Goal: Entertainment & Leisure: Browse casually

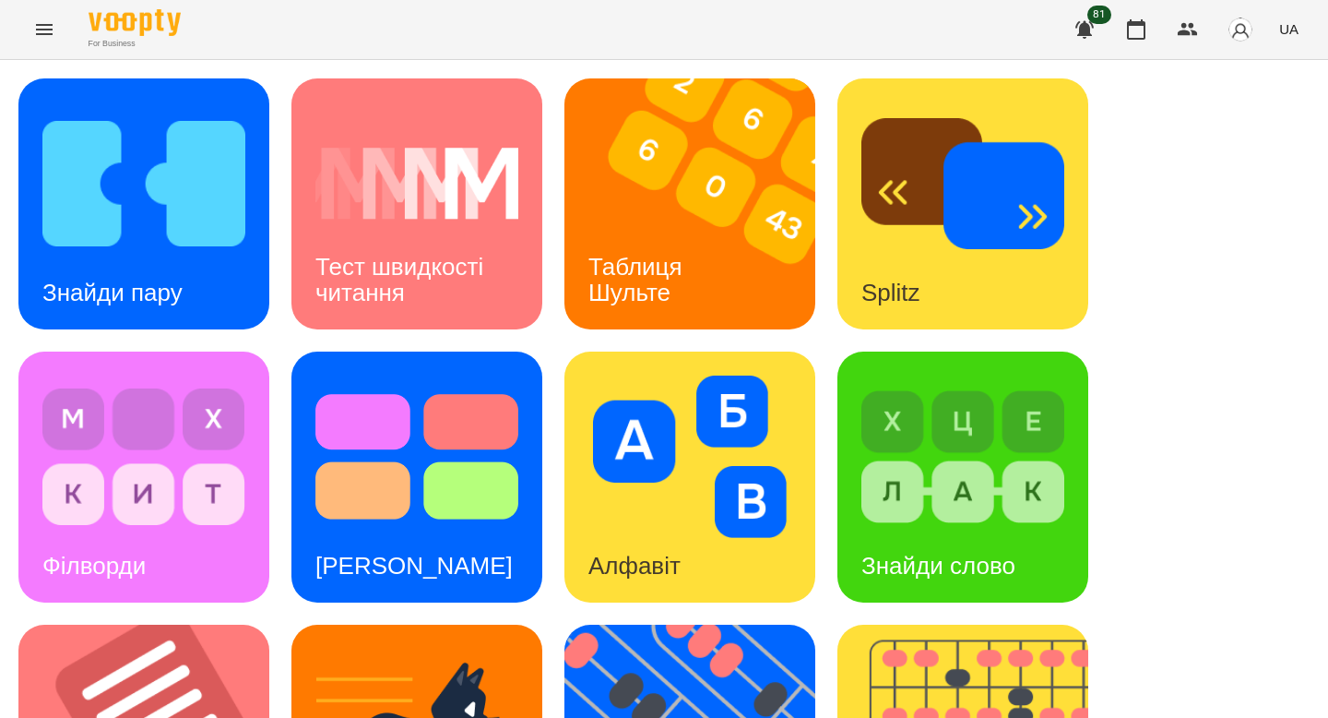
scroll to position [722, 0]
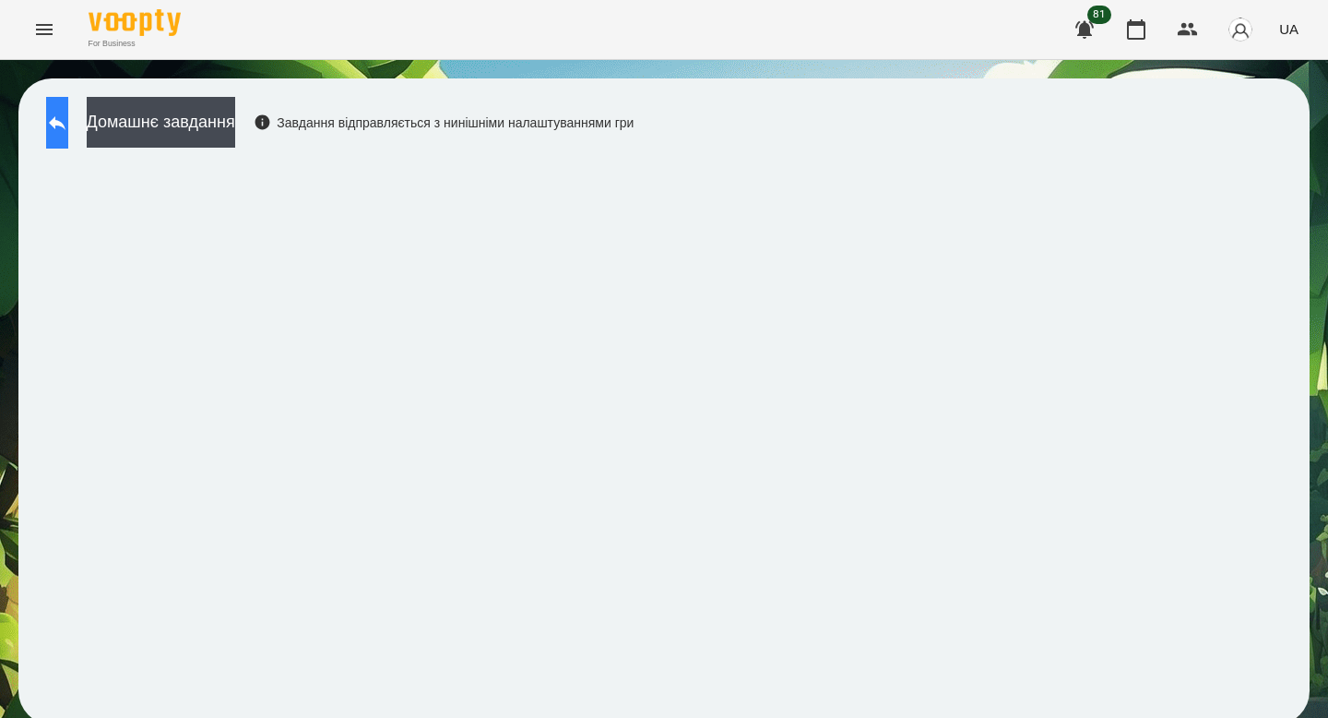
click at [68, 117] on icon at bounding box center [57, 123] width 22 height 22
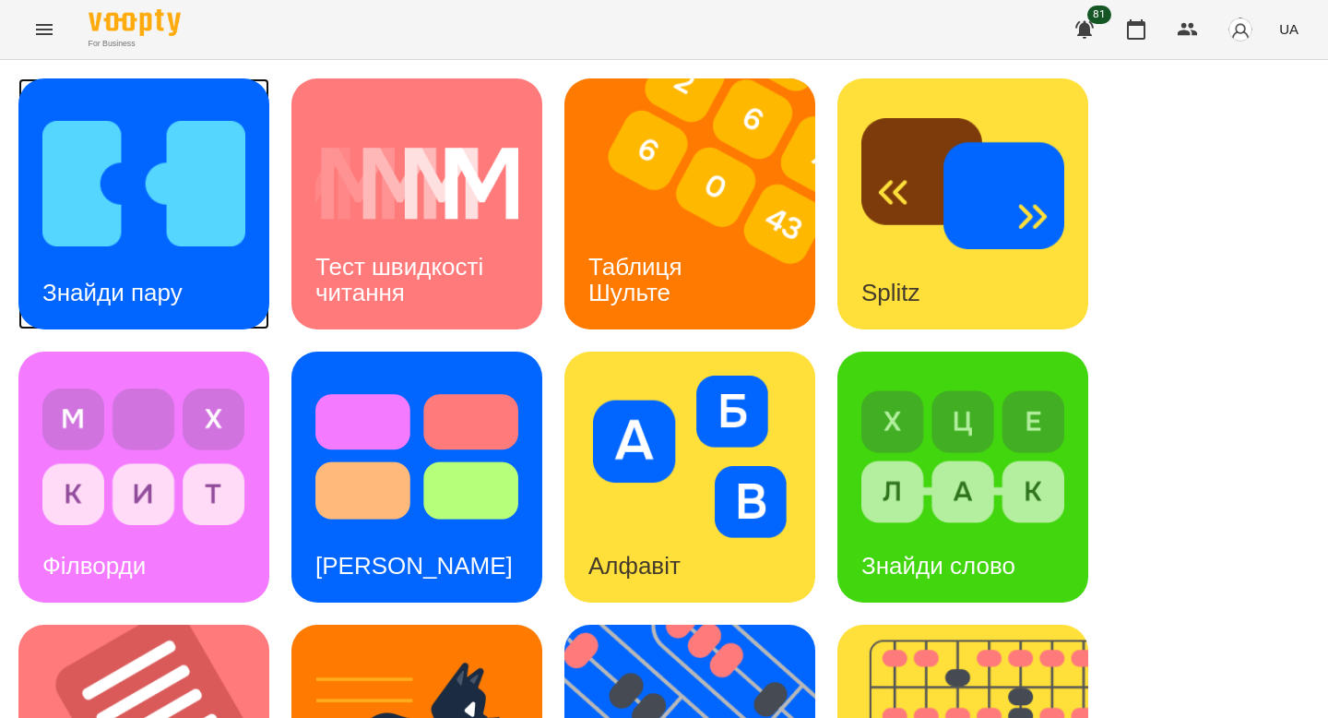
click at [209, 186] on img at bounding box center [143, 183] width 203 height 162
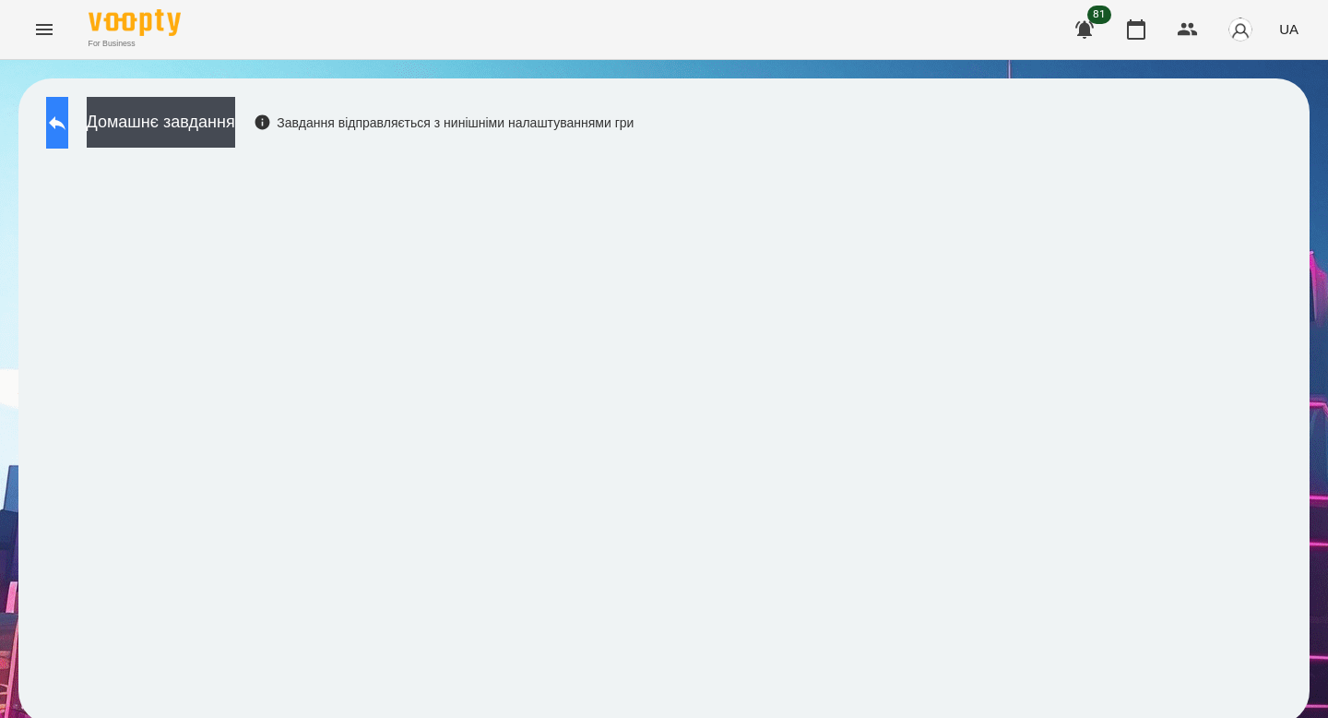
click at [68, 112] on icon at bounding box center [57, 123] width 22 height 22
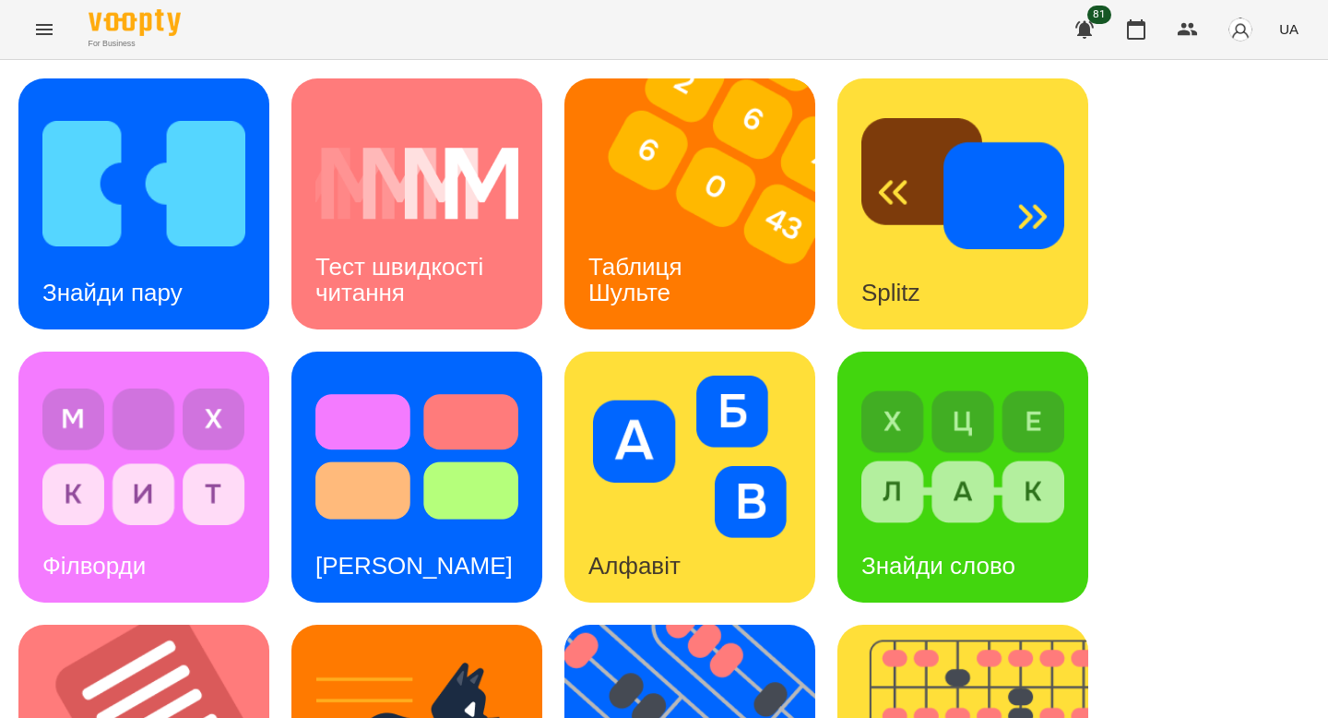
scroll to position [668, 0]
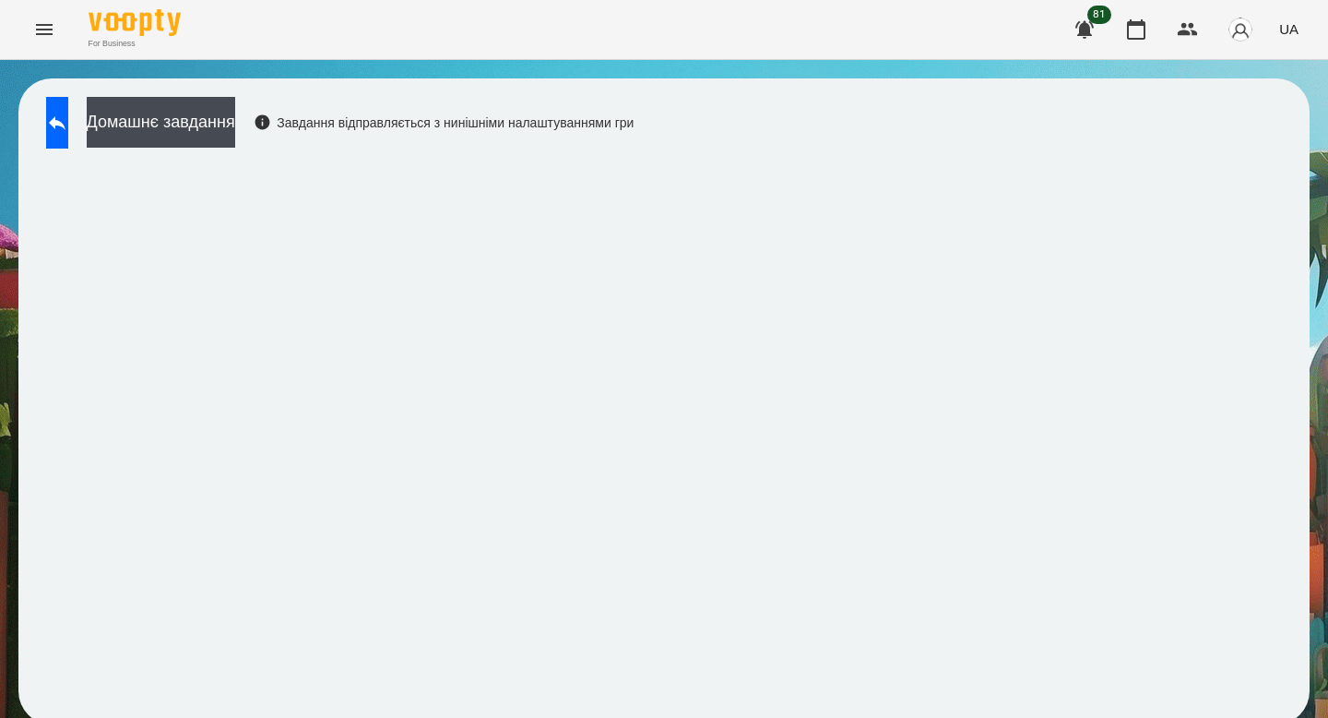
scroll to position [6, 0]
click at [68, 97] on link at bounding box center [57, 123] width 22 height 52
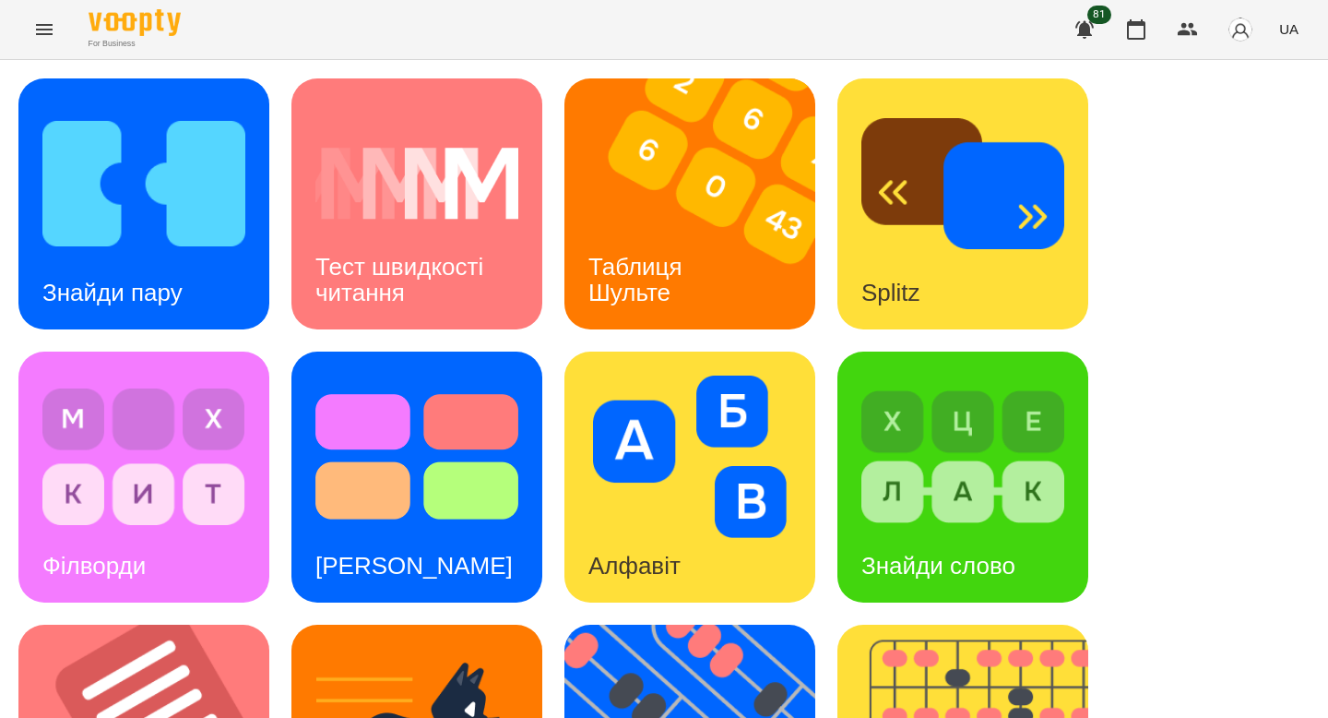
scroll to position [722, 0]
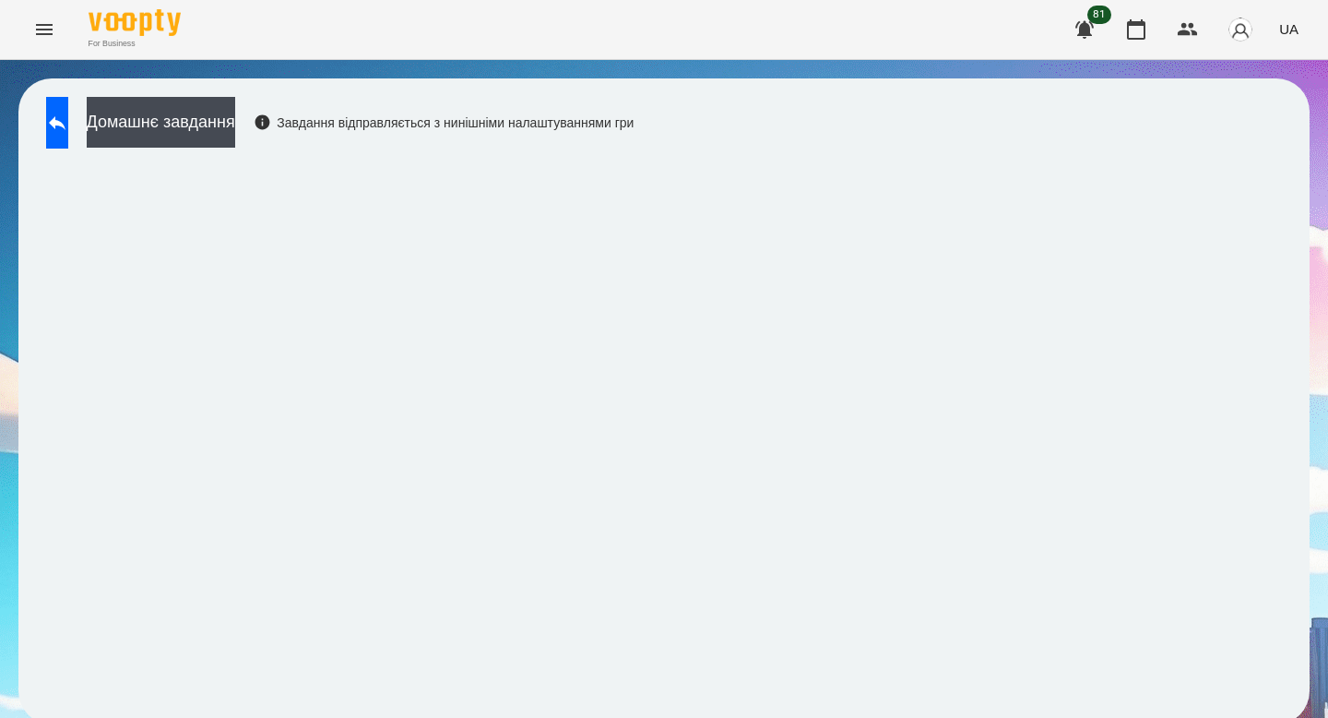
scroll to position [6, 0]
click at [68, 113] on icon at bounding box center [57, 123] width 22 height 22
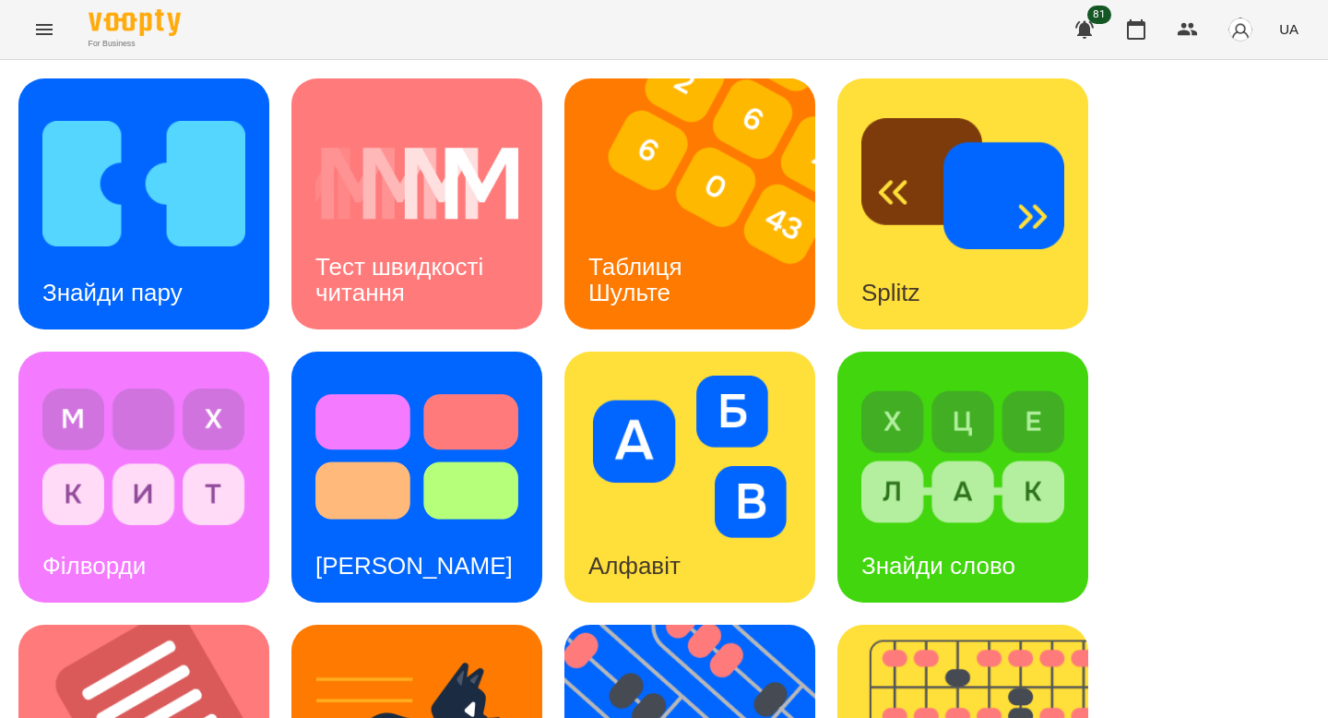
scroll to position [722, 0]
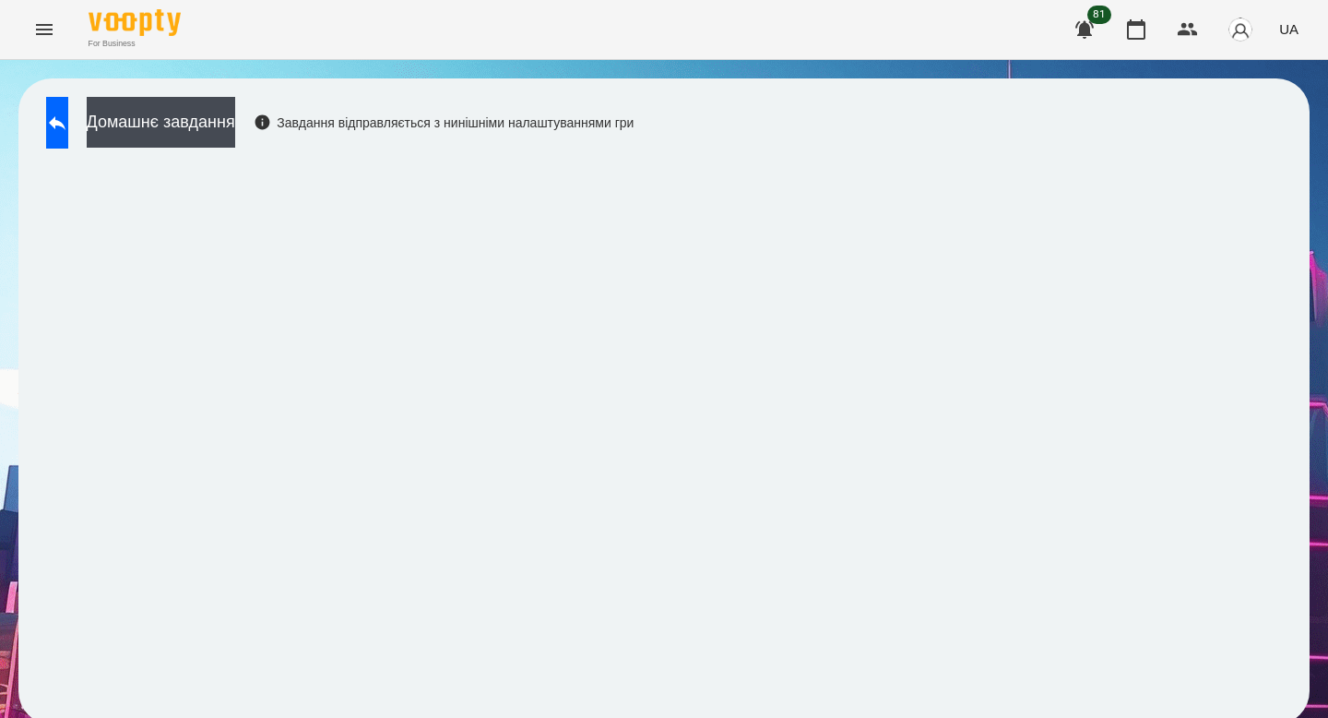
scroll to position [6, 0]
click at [1144, 148] on div "Домашнє завдання Завдання відправляється з нинішніми налаштуваннями гри" at bounding box center [663, 401] width 1291 height 646
click at [68, 136] on button at bounding box center [57, 123] width 22 height 52
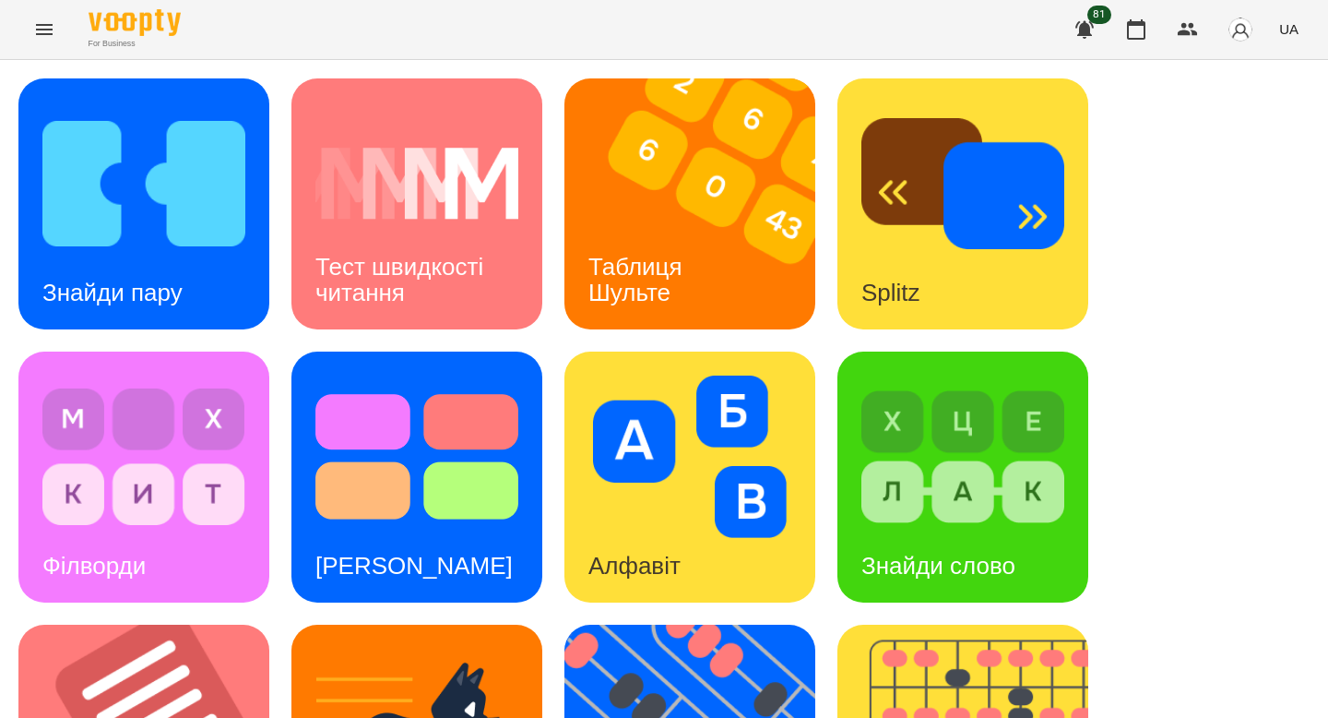
scroll to position [722, 0]
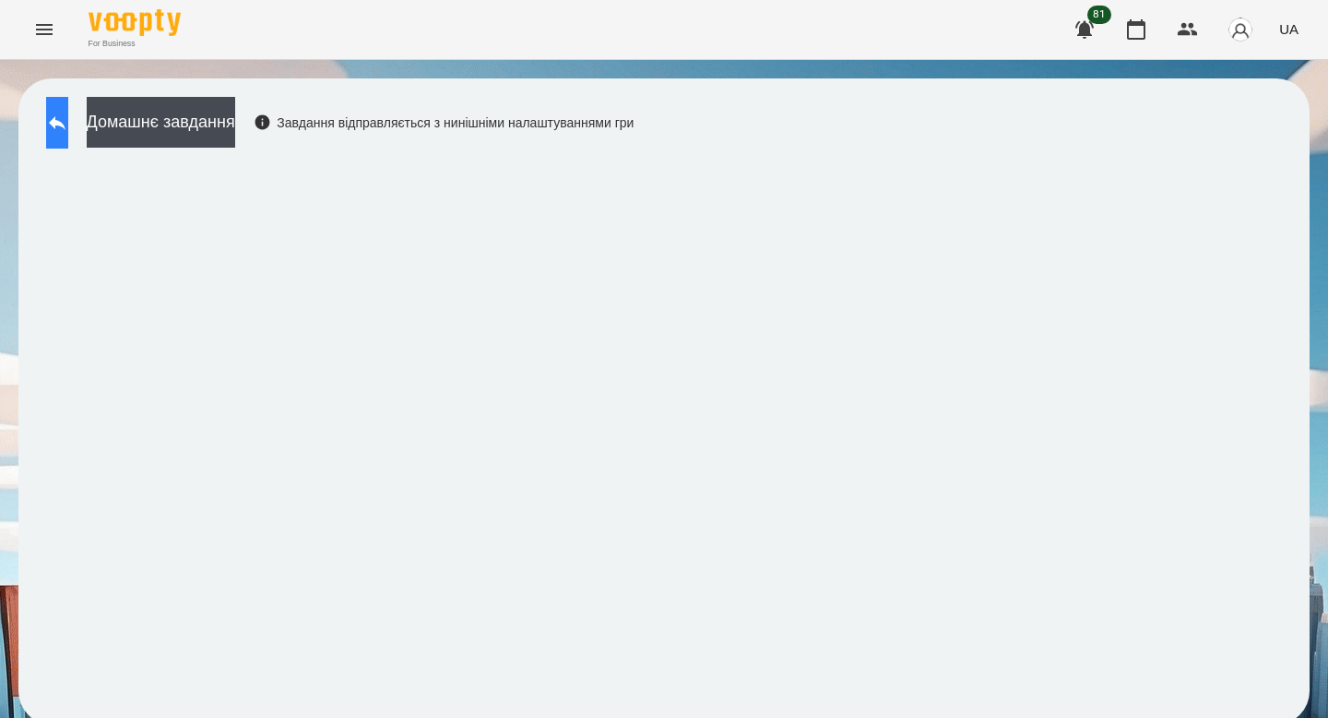
click at [68, 102] on button at bounding box center [57, 123] width 22 height 52
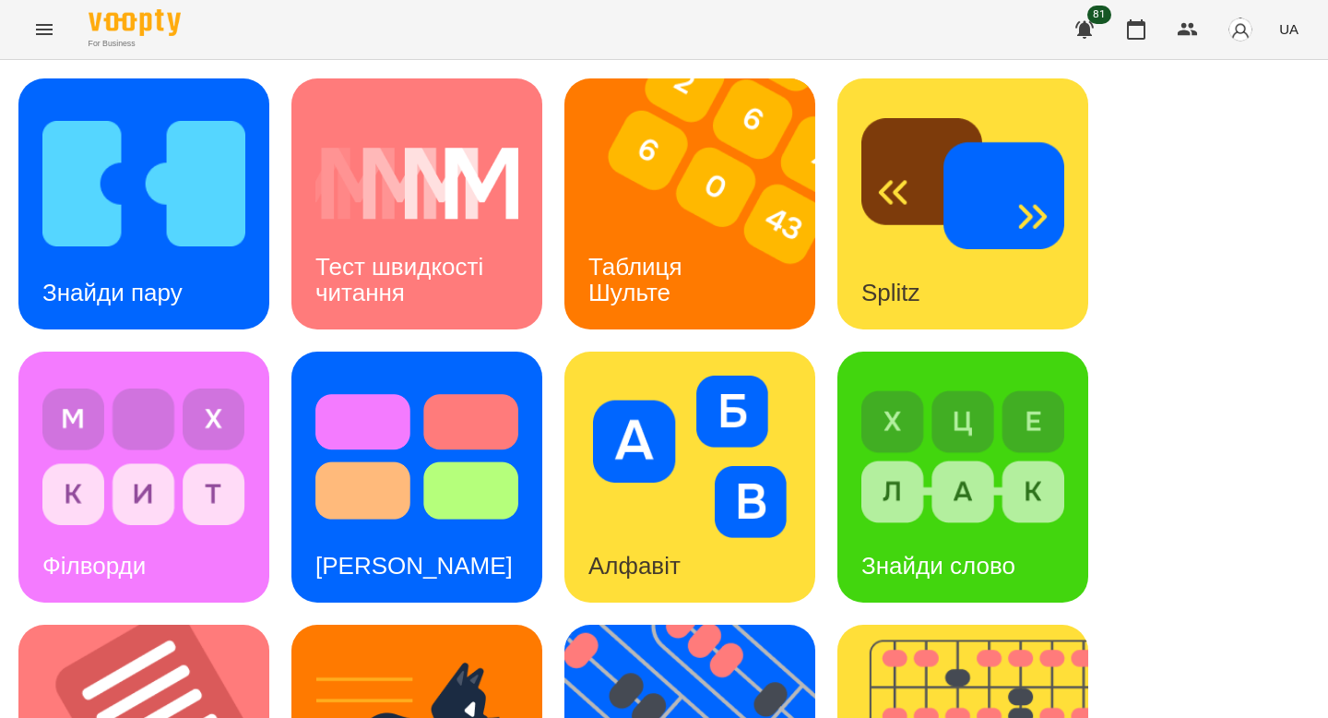
scroll to position [722, 0]
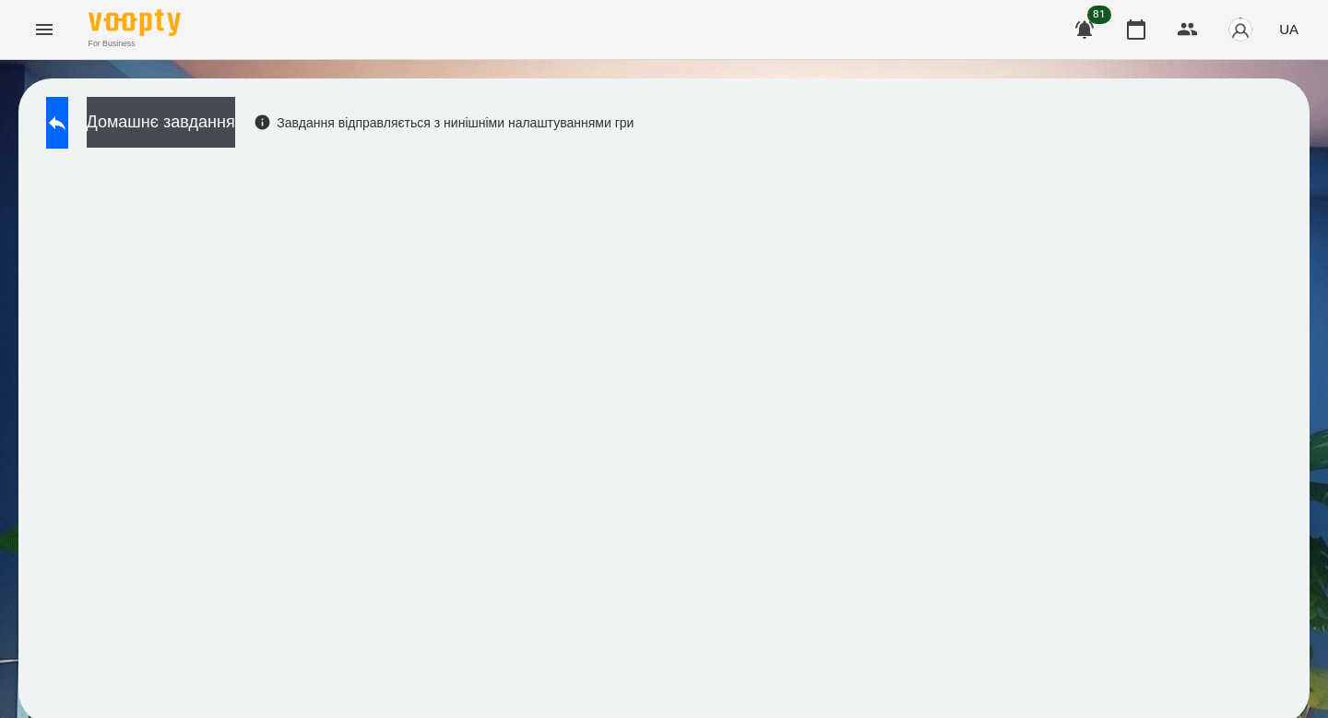
scroll to position [6, 0]
click at [68, 117] on icon at bounding box center [57, 123] width 22 height 22
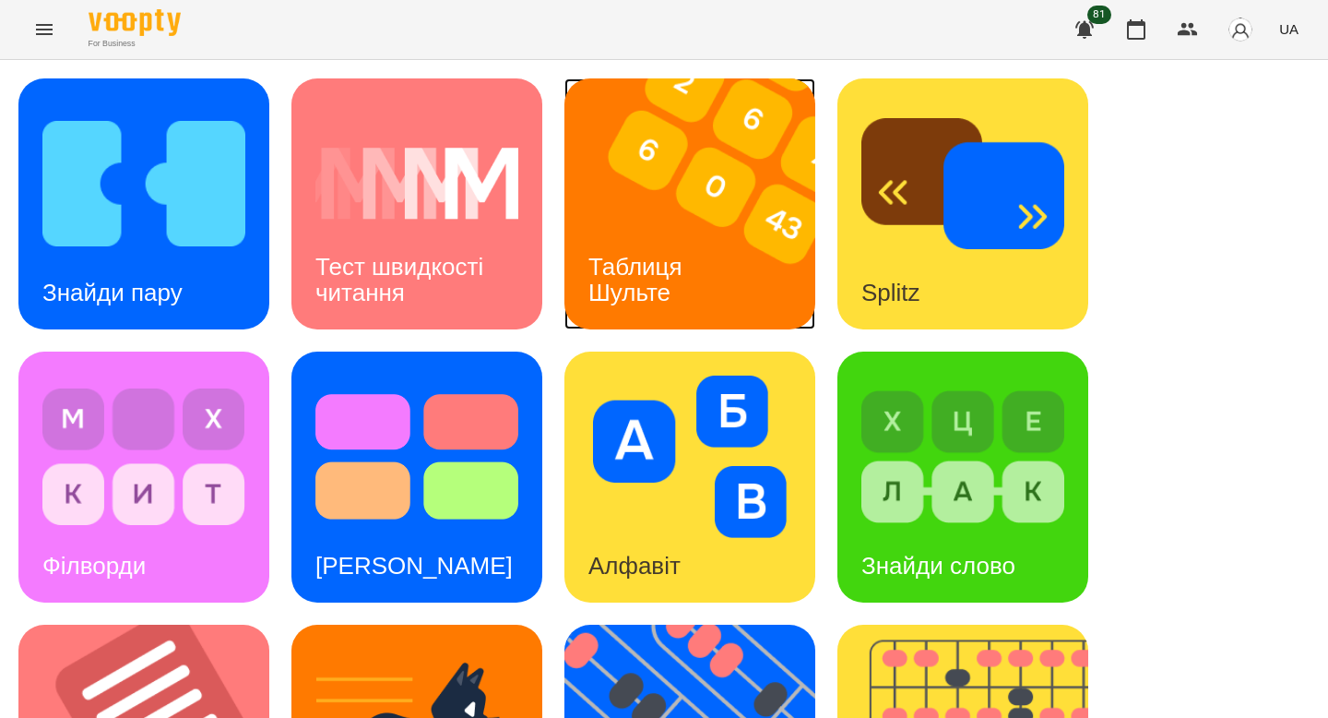
click at [612, 205] on img at bounding box center [701, 203] width 274 height 251
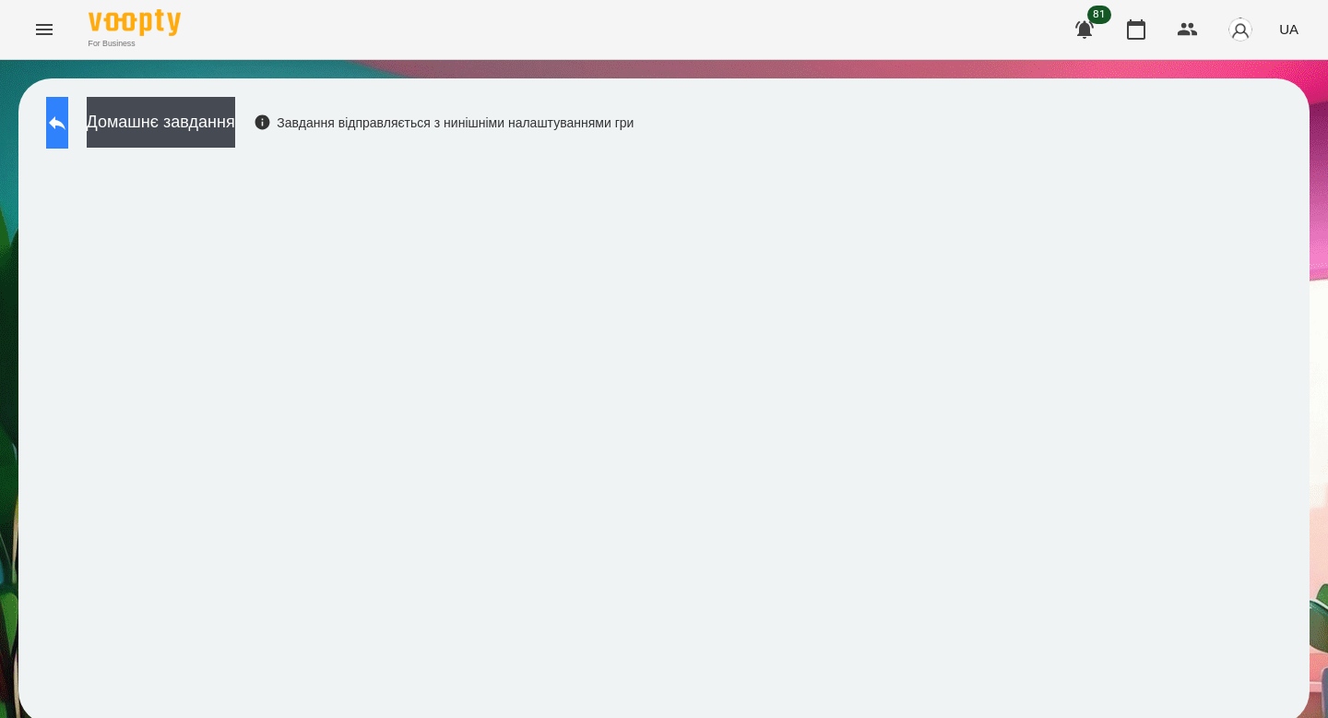
click at [68, 119] on icon at bounding box center [57, 123] width 22 height 22
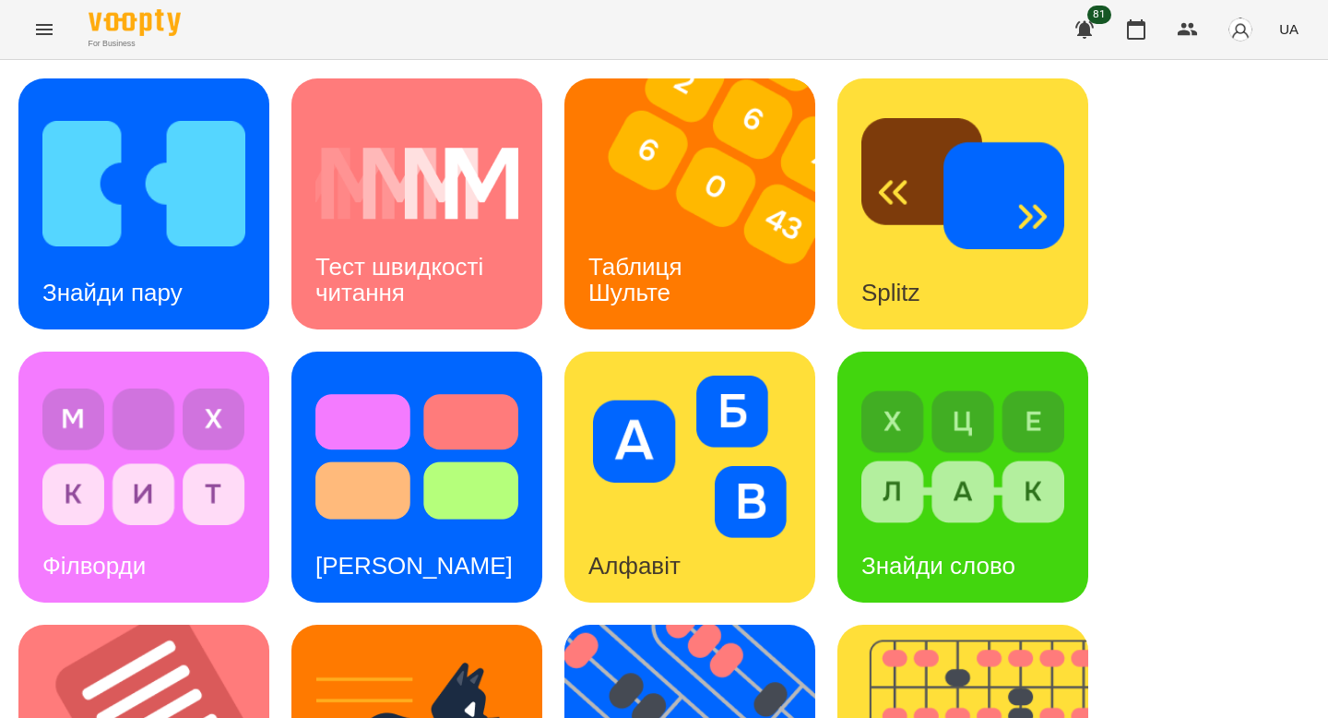
scroll to position [722, 0]
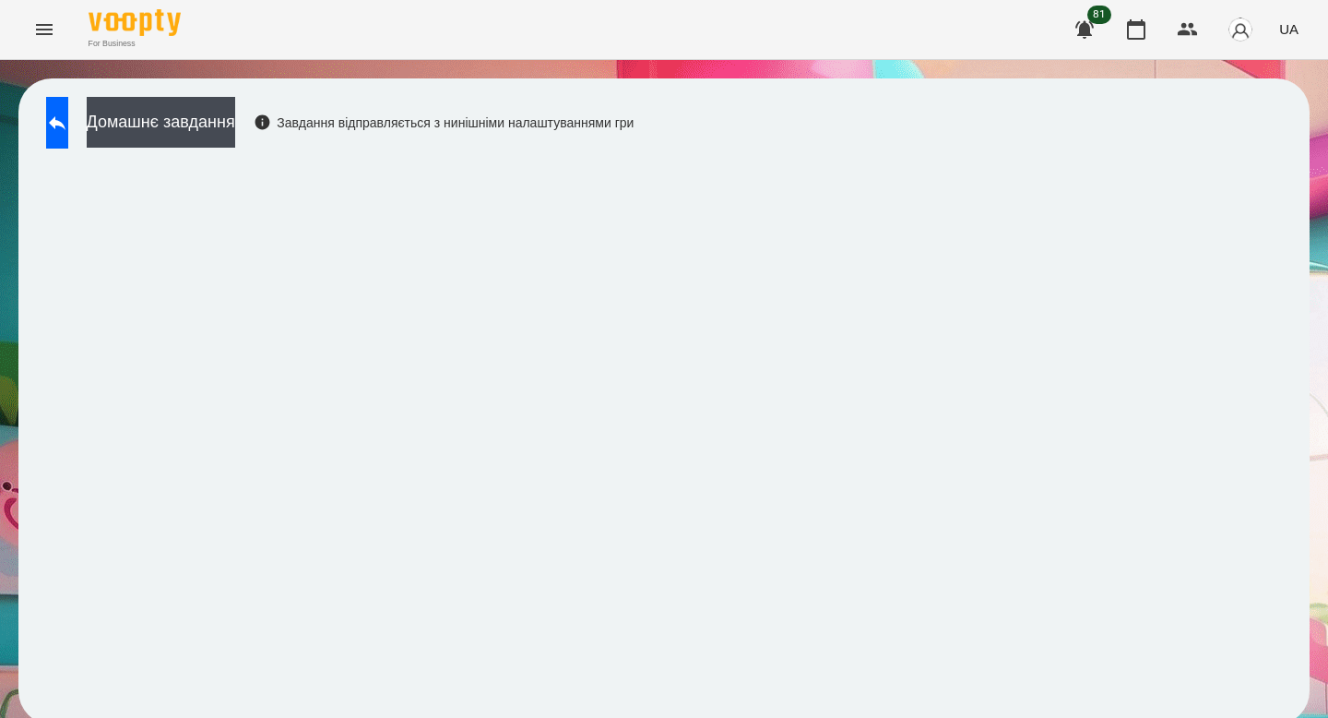
click at [882, 296] on div "Домашнє завдання Завдання відправляється з нинішніми налаштуваннями гри" at bounding box center [663, 401] width 1291 height 646
click at [46, 125] on button at bounding box center [57, 123] width 22 height 52
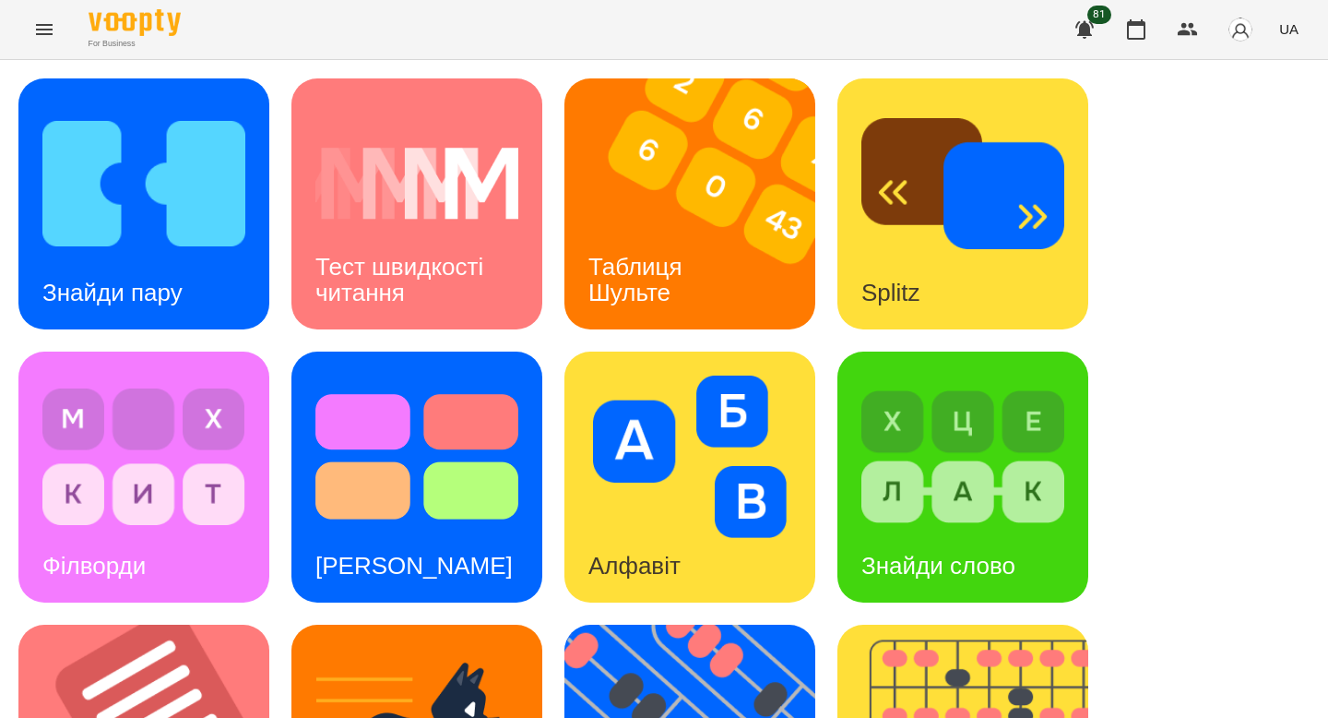
scroll to position [722, 0]
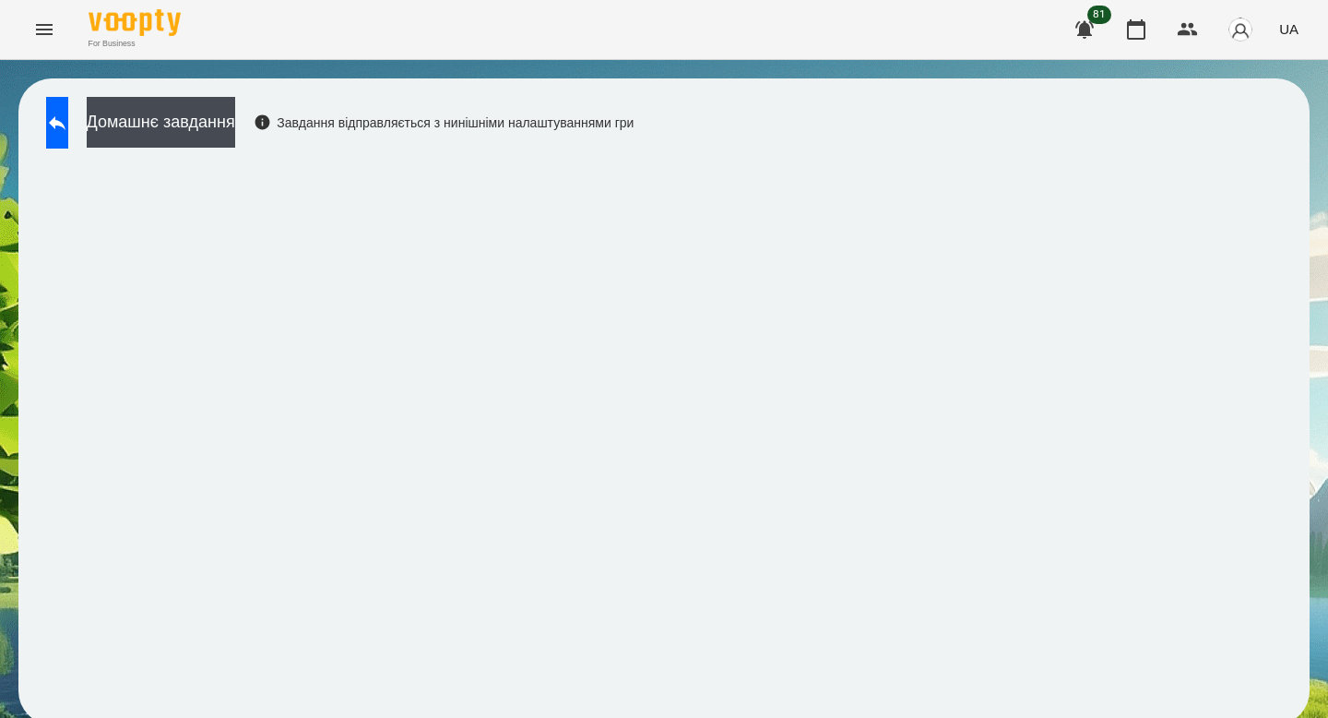
scroll to position [6, 0]
click at [68, 125] on button at bounding box center [57, 123] width 22 height 52
